Goal: Find specific page/section: Find specific page/section

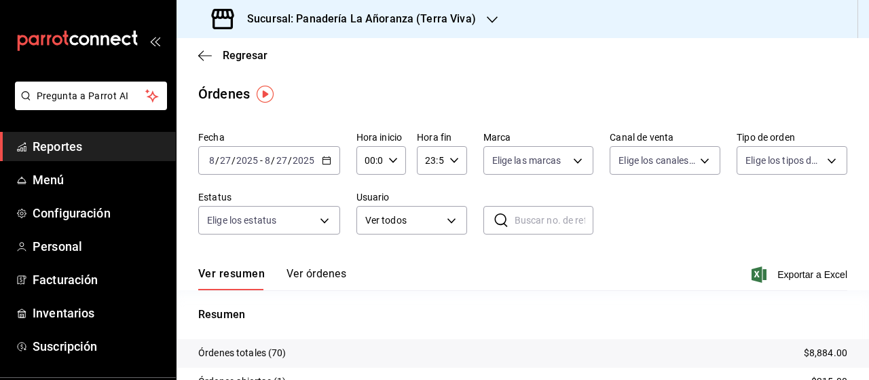
click at [78, 149] on span "Reportes" at bounding box center [99, 146] width 132 height 18
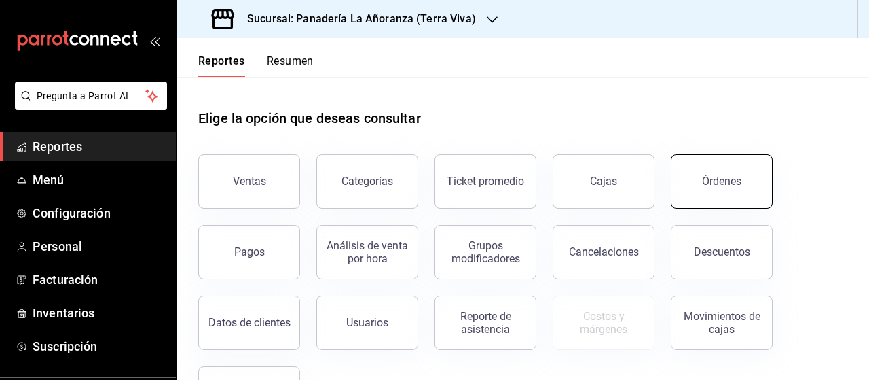
click at [721, 175] on div "Órdenes" at bounding box center [721, 181] width 39 height 13
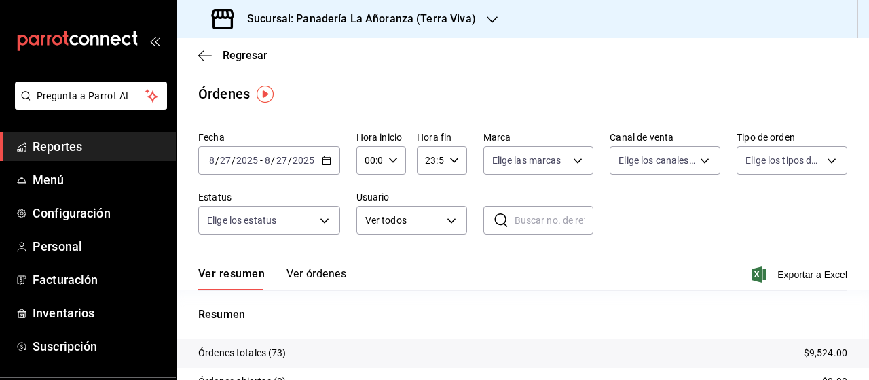
click at [464, 24] on h3 "Sucursal: Panadería La Añoranza (Terra Viva)" at bounding box center [356, 19] width 240 height 16
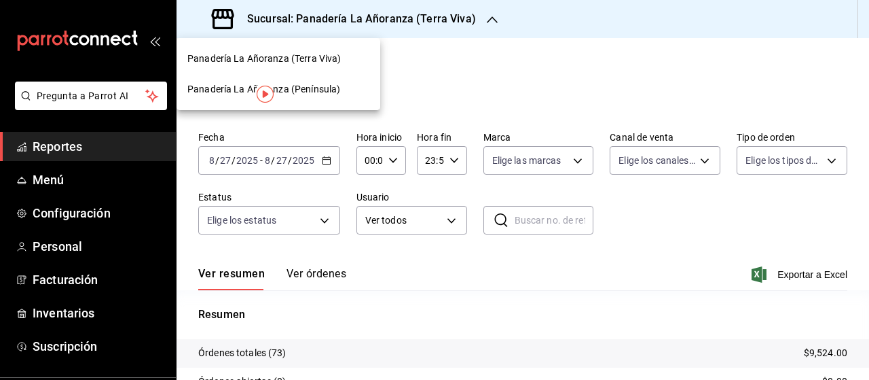
click at [300, 89] on span "Panadería La Añoranza (Península)" at bounding box center [263, 89] width 153 height 14
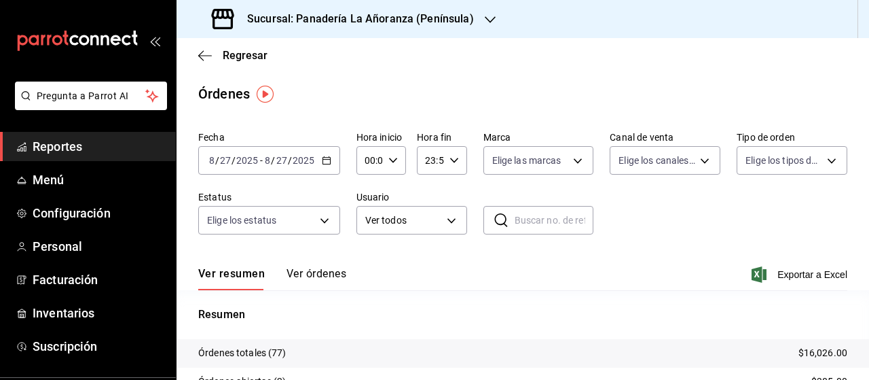
click at [54, 150] on span "Reportes" at bounding box center [99, 146] width 132 height 18
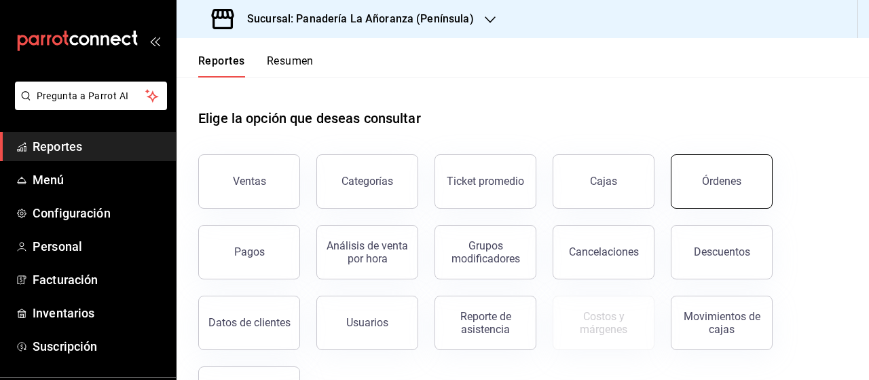
click at [699, 184] on button "Órdenes" at bounding box center [722, 181] width 102 height 54
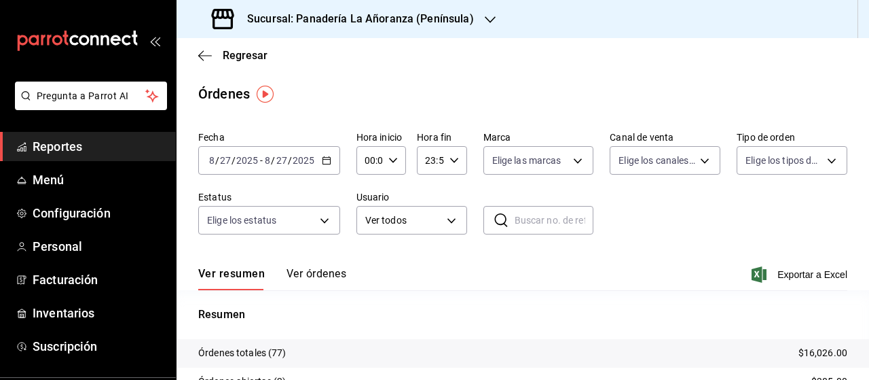
click at [485, 14] on icon "button" at bounding box center [490, 19] width 11 height 11
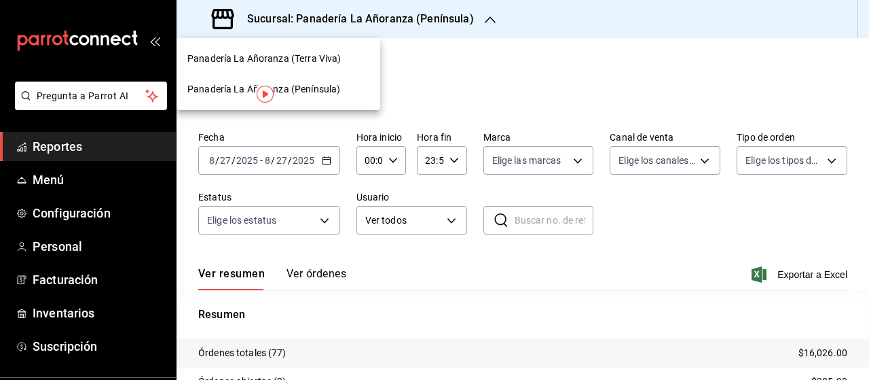
click at [314, 54] on span "Panadería La Añoranza (Terra Viva)" at bounding box center [263, 59] width 153 height 14
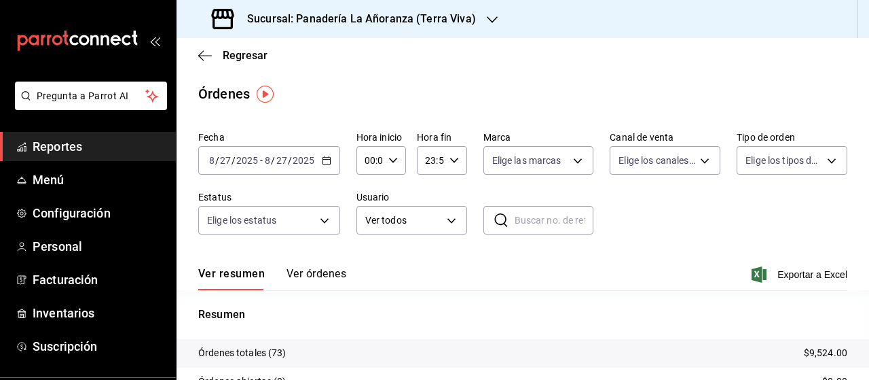
click at [462, 22] on h3 "Sucursal: Panadería La Añoranza (Terra Viva)" at bounding box center [356, 19] width 240 height 16
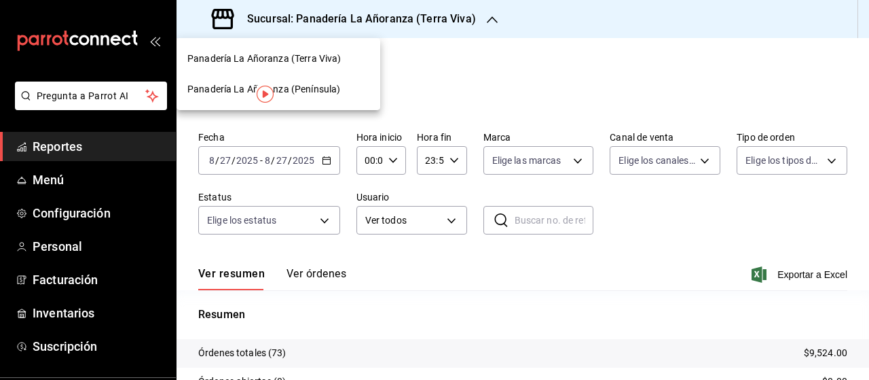
click at [322, 58] on span "Panadería La Añoranza (Terra Viva)" at bounding box center [263, 59] width 153 height 14
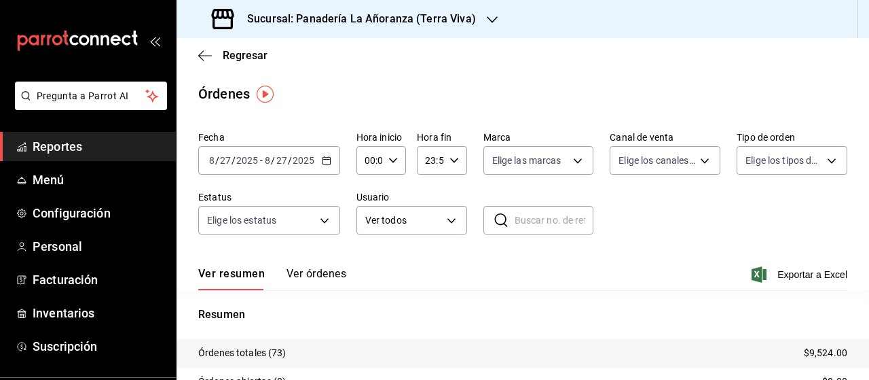
click at [488, 20] on icon "button" at bounding box center [492, 19] width 11 height 11
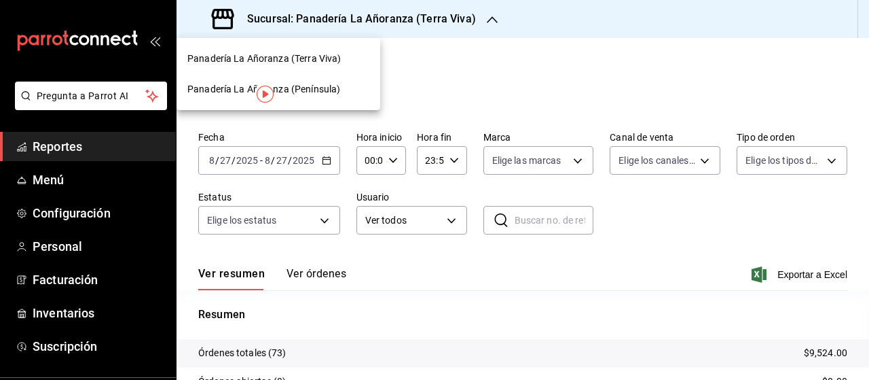
click at [331, 62] on span "Panadería La Añoranza (Terra Viva)" at bounding box center [263, 59] width 153 height 14
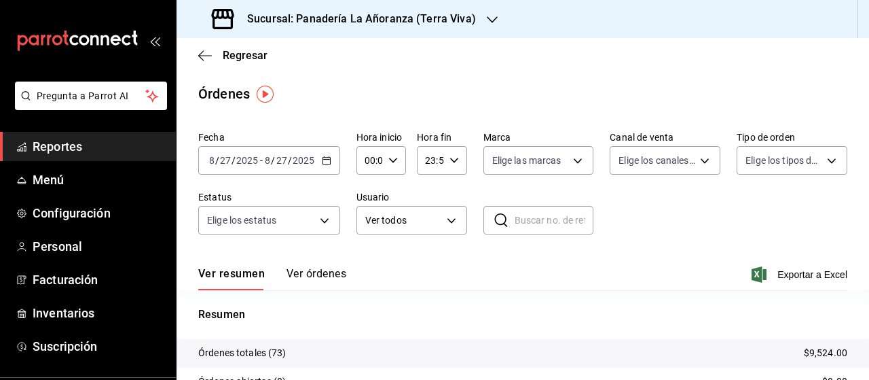
click at [469, 21] on h3 "Sucursal: Panadería La Añoranza (Terra Viva)" at bounding box center [356, 19] width 240 height 16
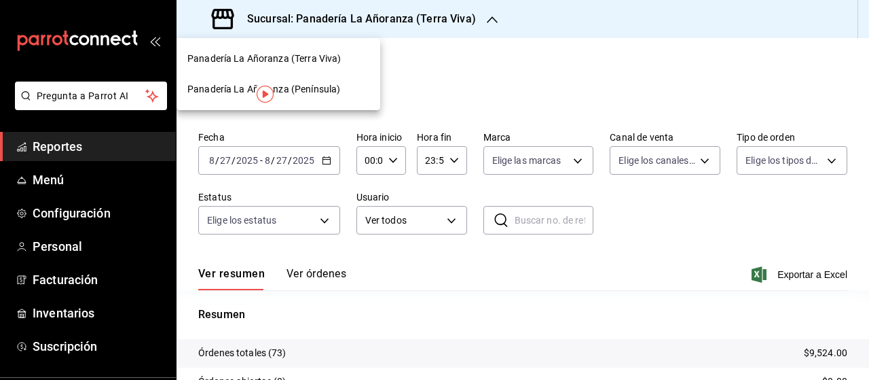
click at [330, 92] on span "Panadería La Añoranza (Península)" at bounding box center [263, 89] width 153 height 14
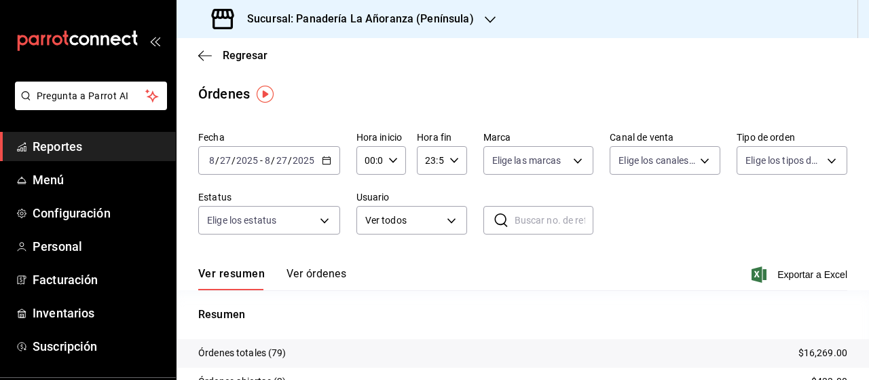
click at [55, 152] on span "Reportes" at bounding box center [99, 146] width 132 height 18
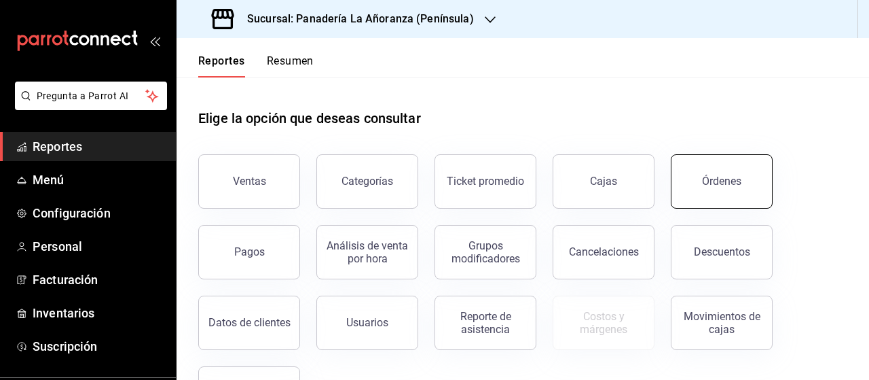
click at [714, 192] on button "Órdenes" at bounding box center [722, 181] width 102 height 54
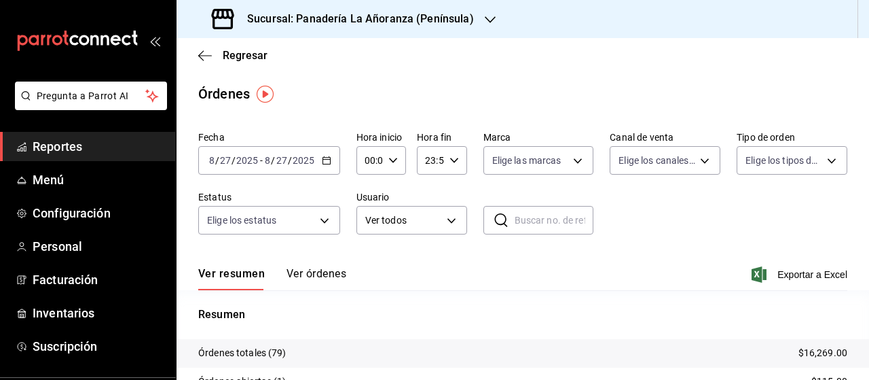
click at [466, 25] on h3 "Sucursal: Panadería La Añoranza (Península)" at bounding box center [355, 19] width 238 height 16
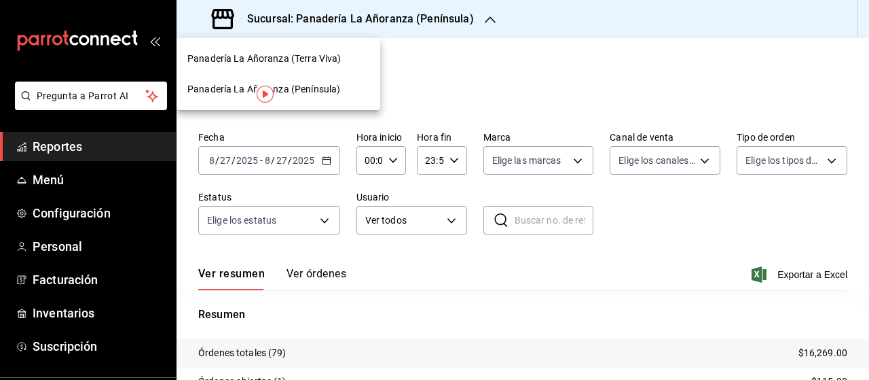
click at [318, 62] on span "Panadería La Añoranza (Terra Viva)" at bounding box center [263, 59] width 153 height 14
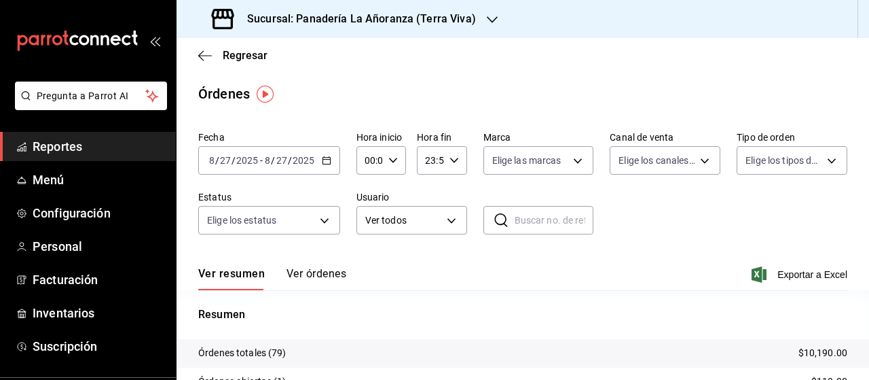
click at [78, 147] on span "Reportes" at bounding box center [99, 146] width 132 height 18
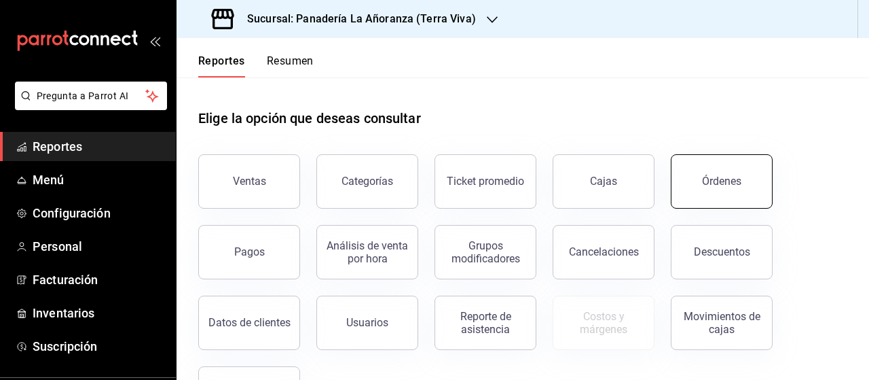
click at [702, 187] on button "Órdenes" at bounding box center [722, 181] width 102 height 54
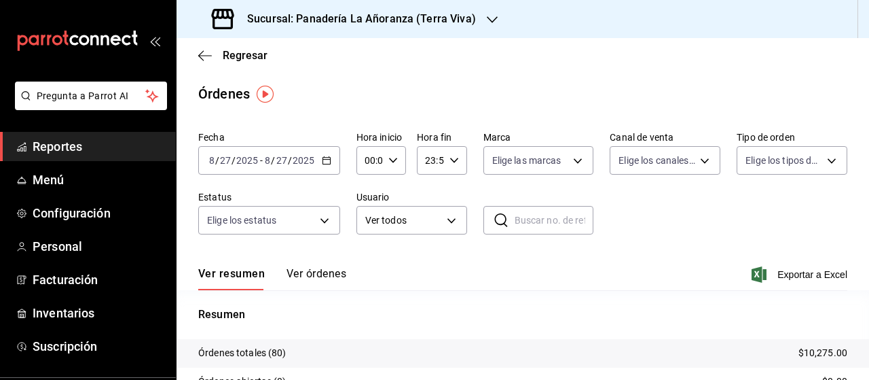
click at [479, 20] on div "Sucursal: Panadería La Añoranza (Terra Viva)" at bounding box center [345, 19] width 316 height 38
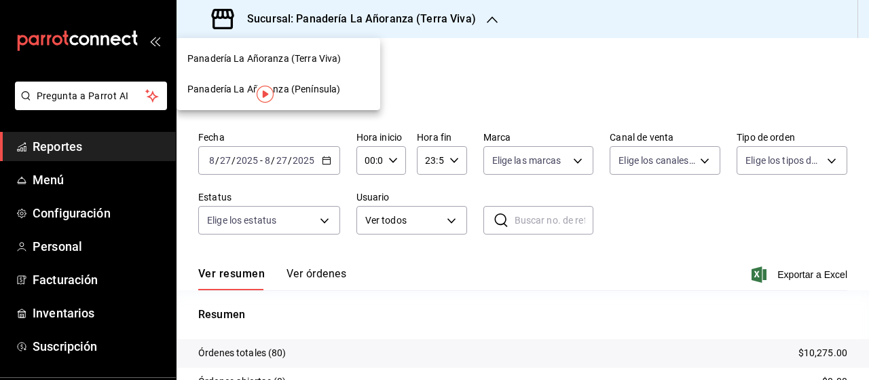
click at [315, 86] on span "Panadería La Añoranza (Península)" at bounding box center [263, 89] width 153 height 14
